Goal: Find specific page/section: Find specific page/section

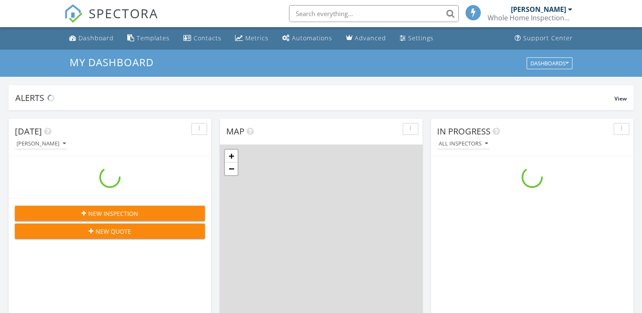
scroll to position [786, 655]
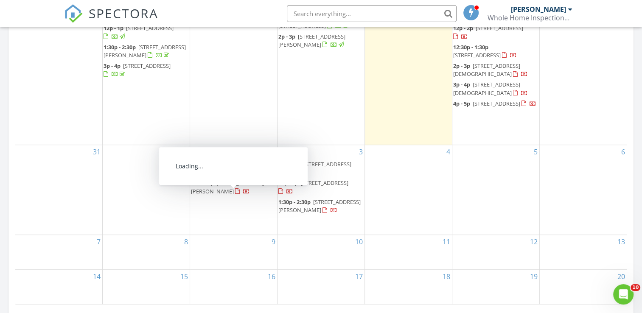
scroll to position [492, 0]
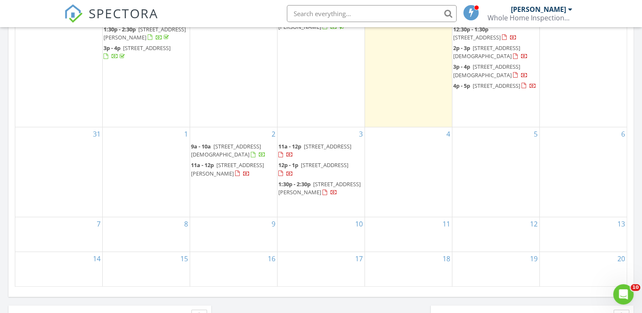
click at [5, 212] on div "Today Carl Morrell No results found New Inspection New Quote Map + − Leaflet | …" at bounding box center [321, 4] width 642 height 773
click at [637, 116] on div "Today Carl Morrell No results found New Inspection New Quote Map + − Leaflet | …" at bounding box center [321, 4] width 642 height 773
click at [642, 82] on div "Today Carl Morrell No results found New Inspection New Quote Map + − Leaflet | …" at bounding box center [321, 4] width 642 height 773
click at [637, 87] on div "Today Carl Morrell No results found New Inspection New Quote Map + − Leaflet | …" at bounding box center [321, 4] width 642 height 773
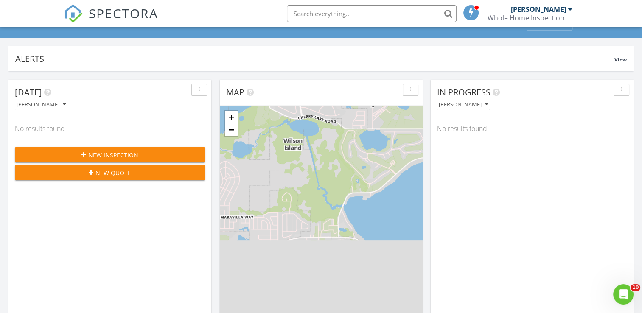
scroll to position [34, 0]
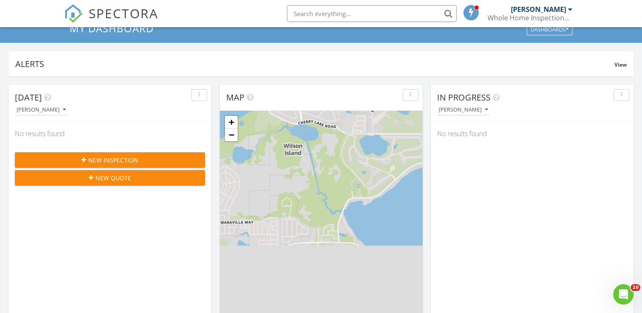
click at [361, 12] on input "text" at bounding box center [372, 13] width 170 height 17
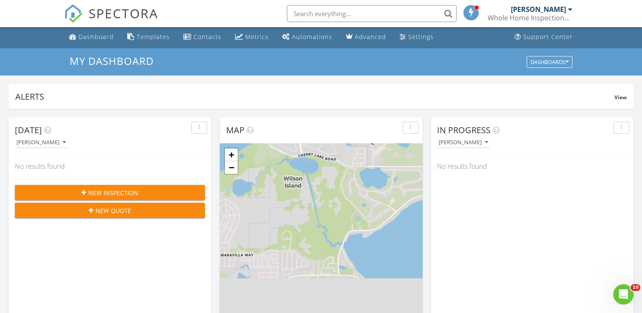
scroll to position [0, 0]
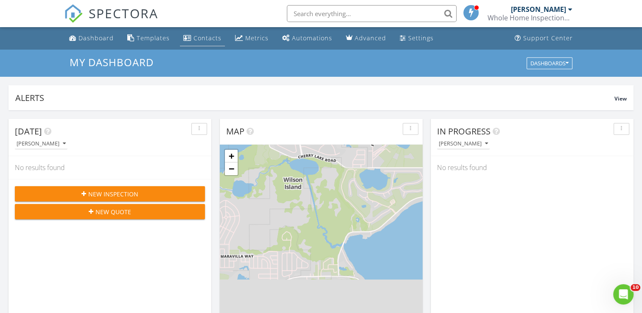
click at [208, 39] on div "Contacts" at bounding box center [208, 38] width 28 height 8
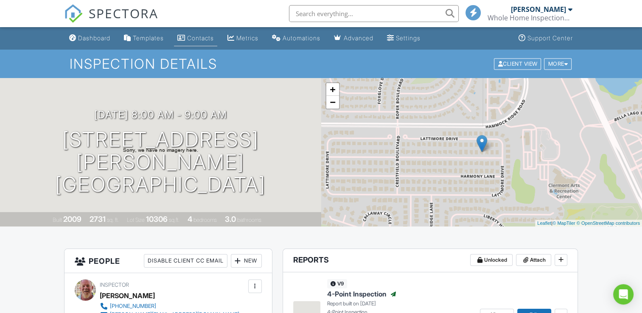
click at [208, 37] on div "Contacts" at bounding box center [200, 37] width 27 height 7
